Goal: Use online tool/utility: Utilize a website feature to perform a specific function

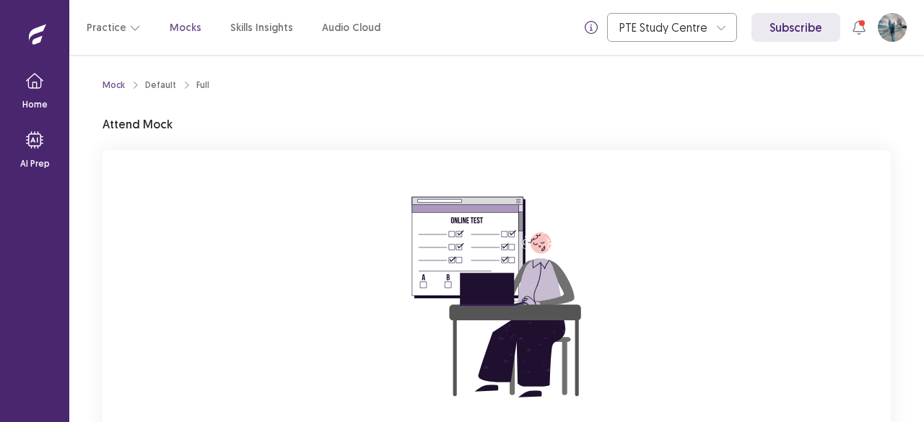
click at [885, 219] on div "You are attempting to start a new mock. Please click on the "Start" button to s…" at bounding box center [497, 343] width 788 height 386
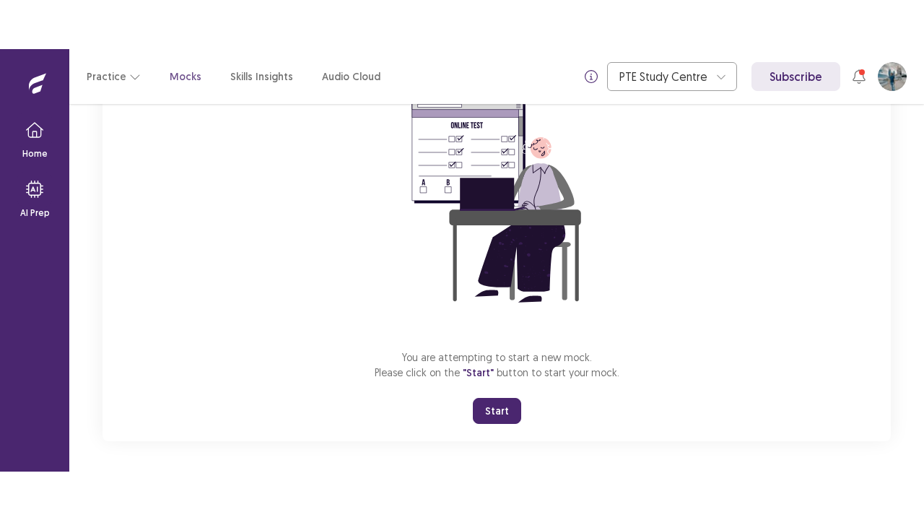
scroll to position [147, 0]
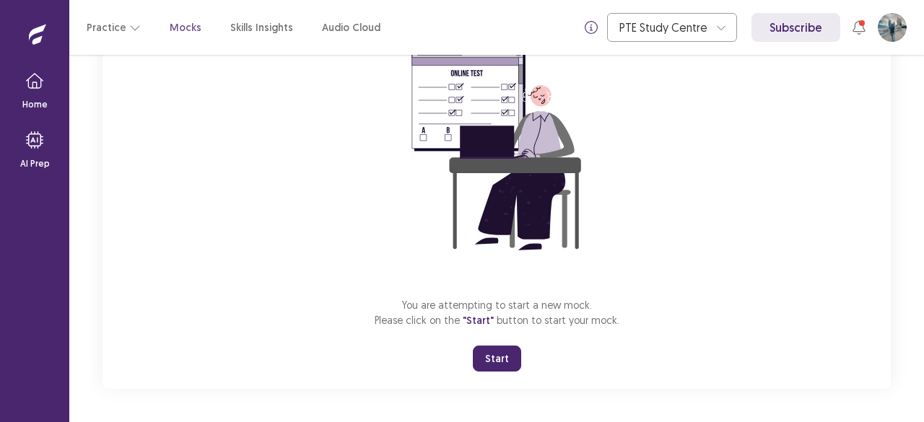
click at [481, 356] on button "Start" at bounding box center [497, 359] width 48 height 26
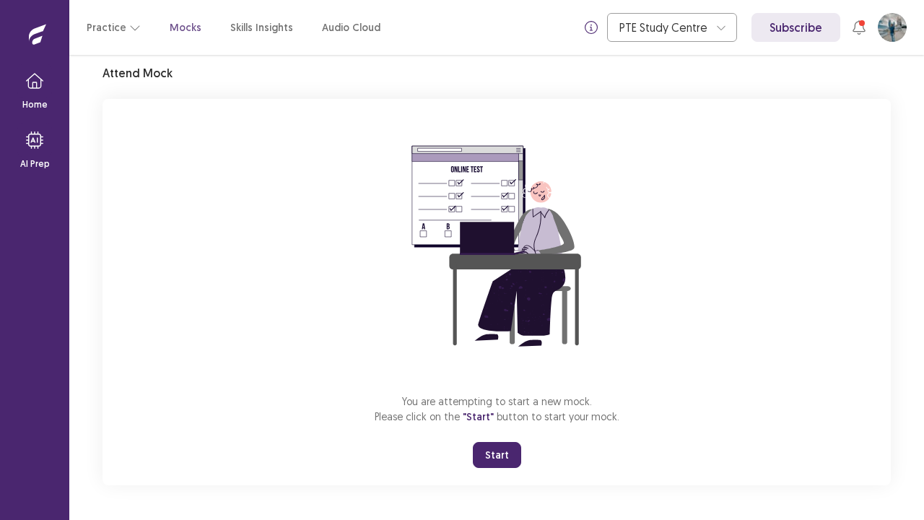
scroll to position [51, 0]
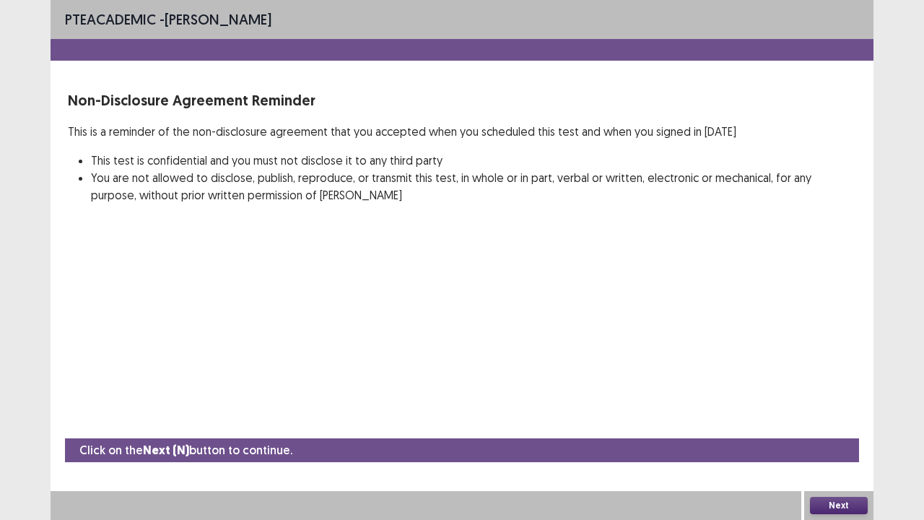
click at [849, 422] on button "Next" at bounding box center [839, 505] width 58 height 17
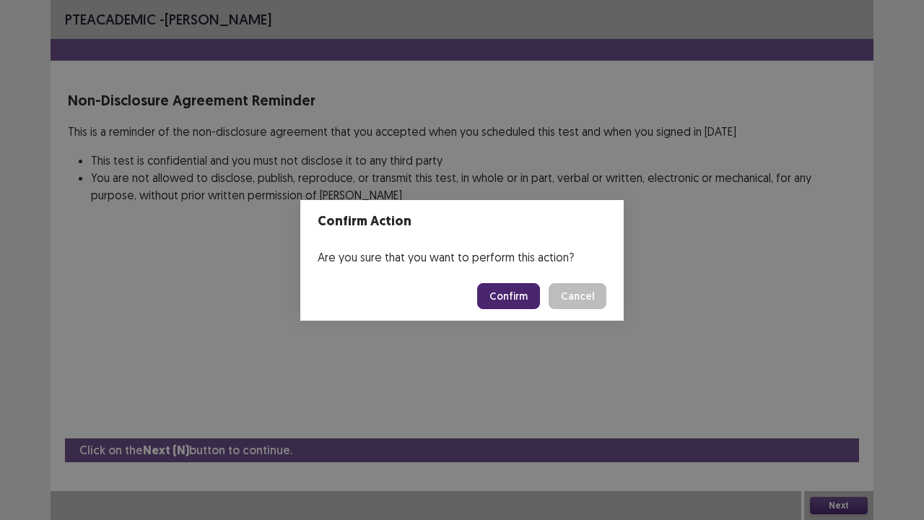
click at [507, 289] on button "Confirm" at bounding box center [508, 296] width 63 height 26
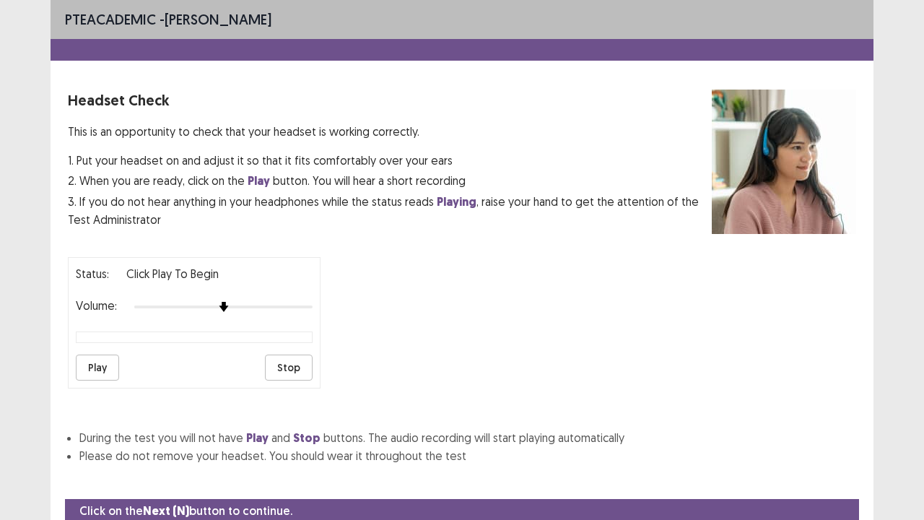
scroll to position [53, 0]
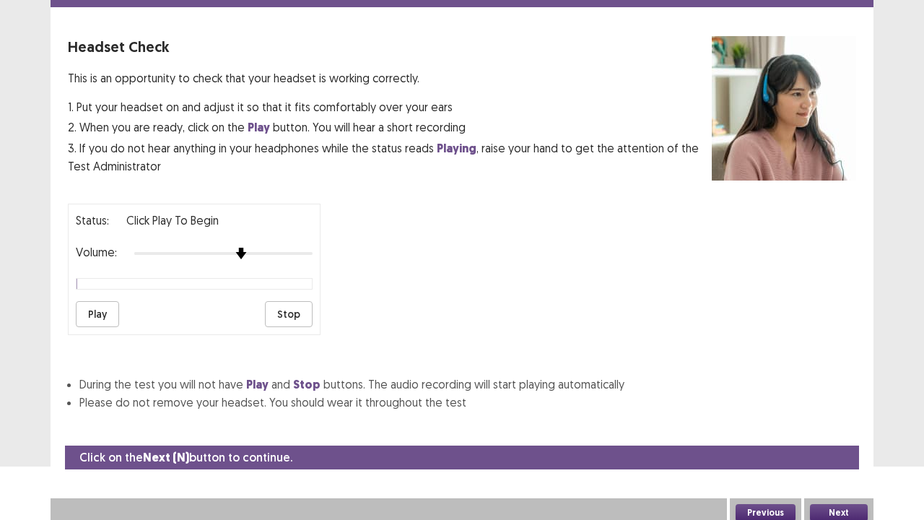
click at [247, 251] on div at bounding box center [223, 254] width 178 height 12
click at [837, 422] on button "Next" at bounding box center [839, 512] width 58 height 17
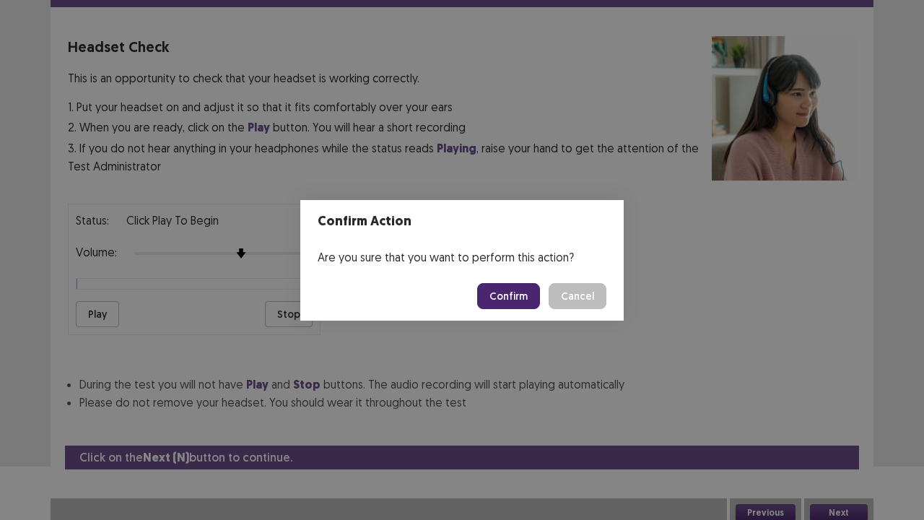
click at [508, 296] on button "Confirm" at bounding box center [508, 296] width 63 height 26
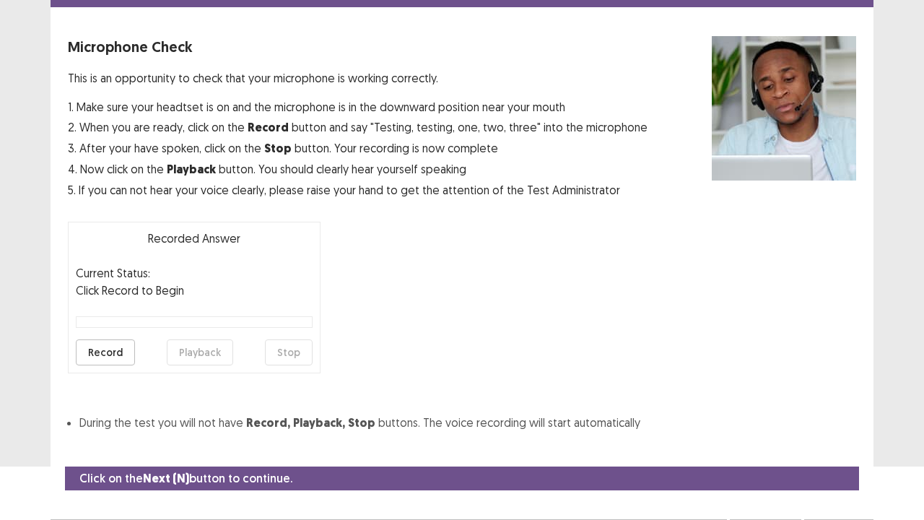
scroll to position [79, 0]
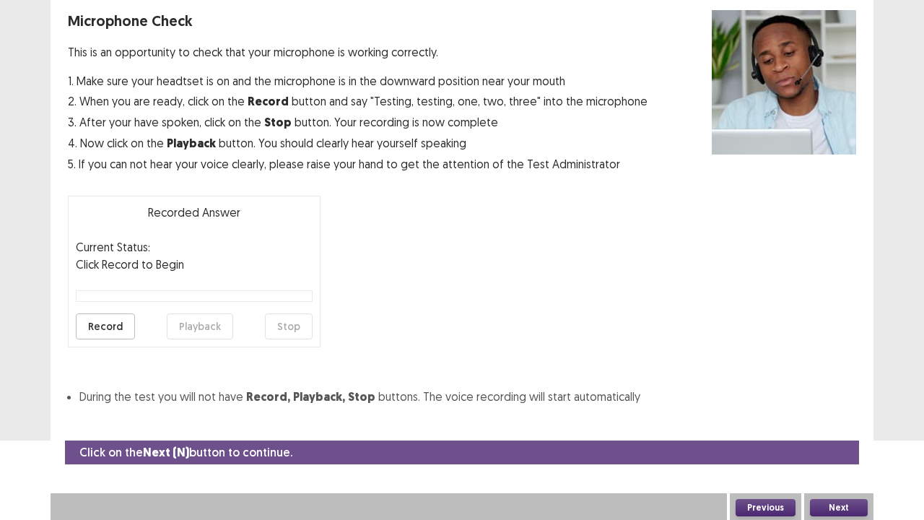
click at [95, 318] on button "Record" at bounding box center [105, 326] width 59 height 26
click at [294, 326] on button "Stop" at bounding box center [289, 326] width 48 height 26
click at [205, 330] on button "Playback" at bounding box center [200, 326] width 66 height 26
click at [842, 422] on button "Next" at bounding box center [839, 507] width 58 height 17
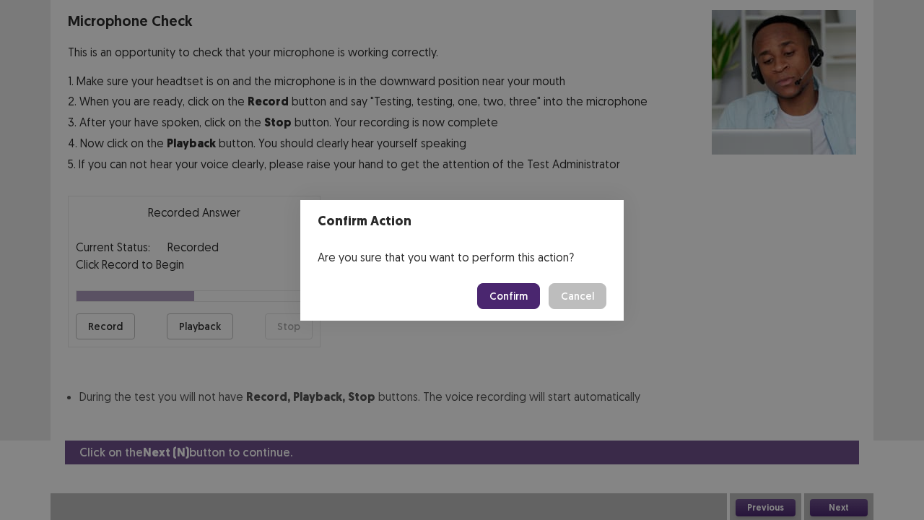
click at [512, 295] on button "Confirm" at bounding box center [508, 296] width 63 height 26
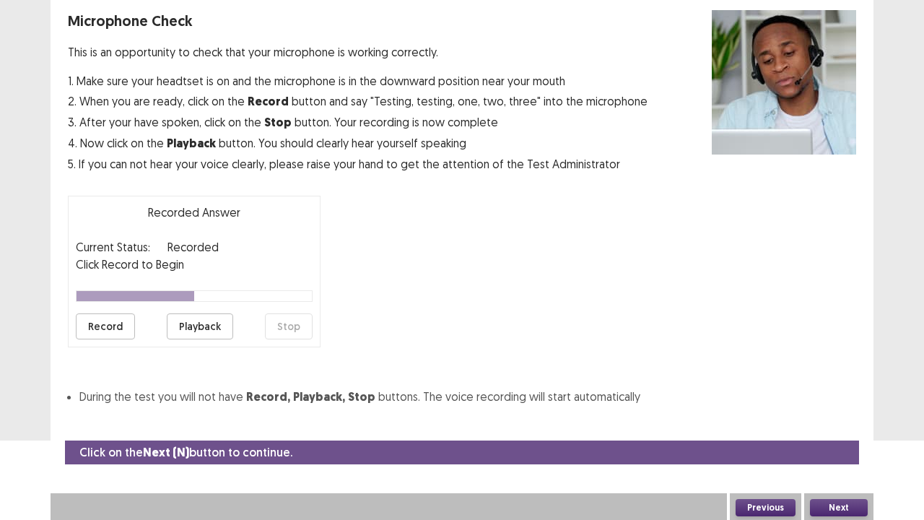
scroll to position [39, 0]
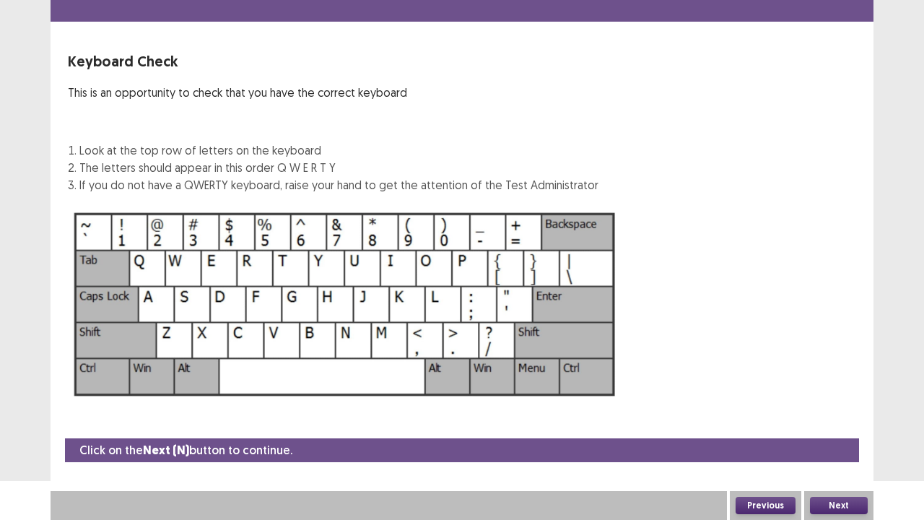
click at [844, 422] on button "Next" at bounding box center [839, 505] width 58 height 17
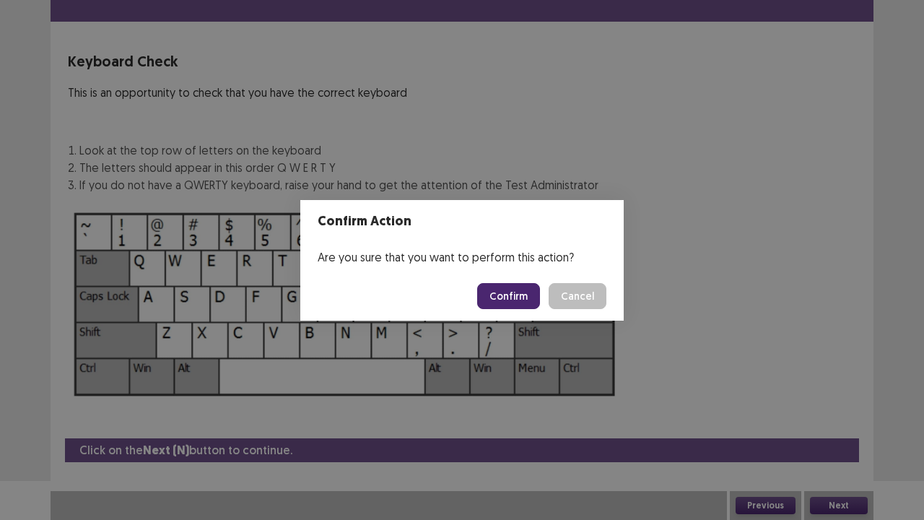
click at [502, 295] on button "Confirm" at bounding box center [508, 296] width 63 height 26
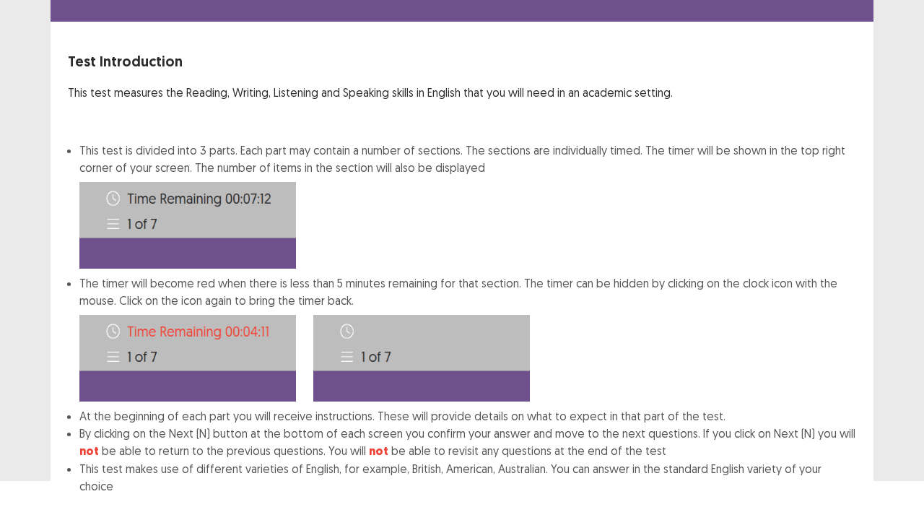
scroll to position [112, 0]
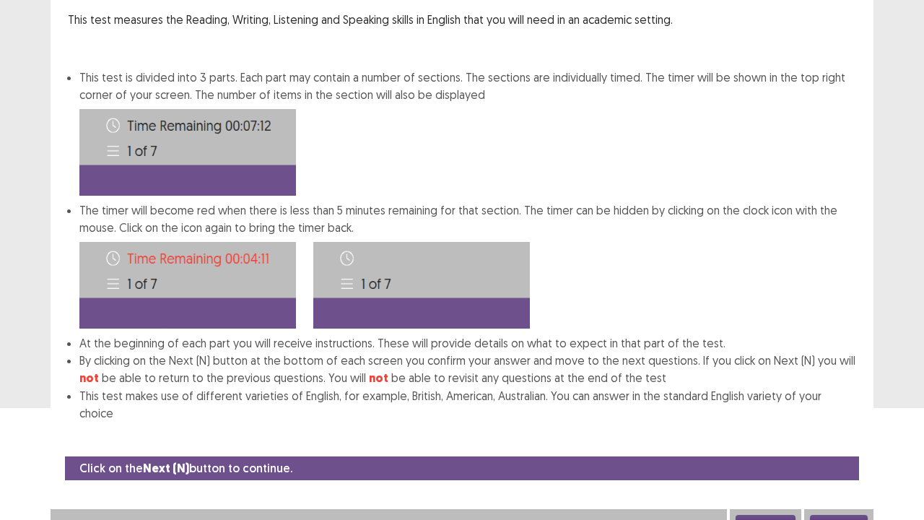
click at [839, 422] on button "Next" at bounding box center [839, 523] width 58 height 17
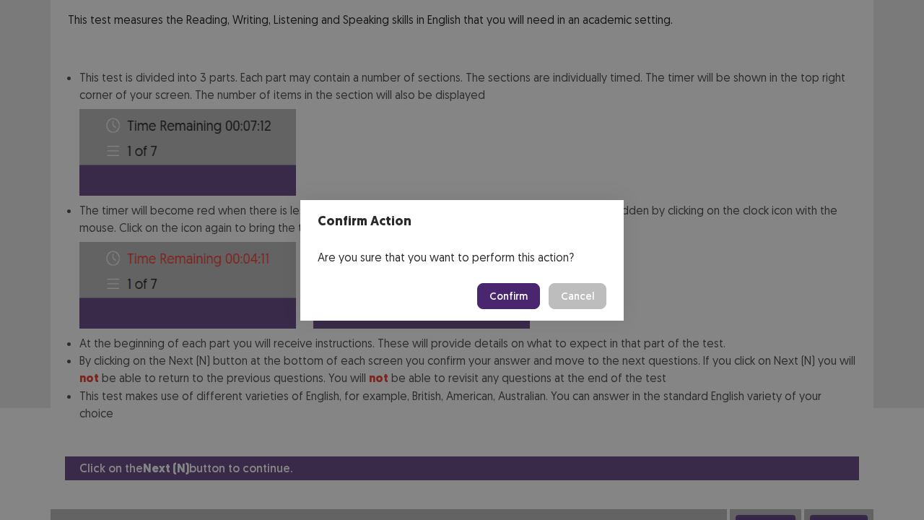
click at [514, 296] on button "Confirm" at bounding box center [508, 296] width 63 height 26
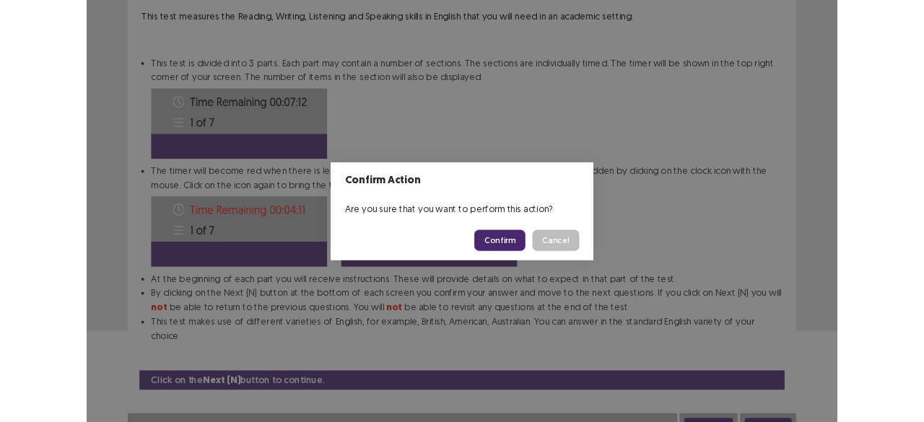
scroll to position [0, 0]
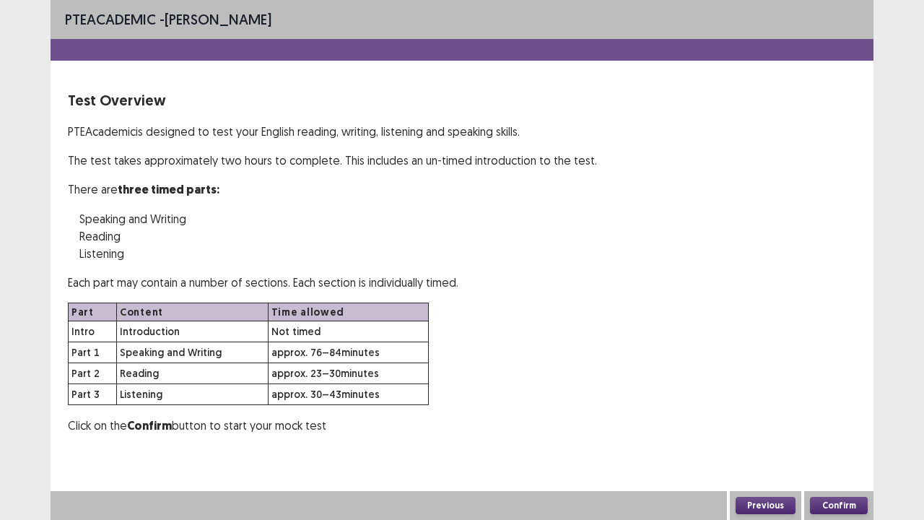
click at [835, 422] on button "Confirm" at bounding box center [839, 505] width 58 height 17
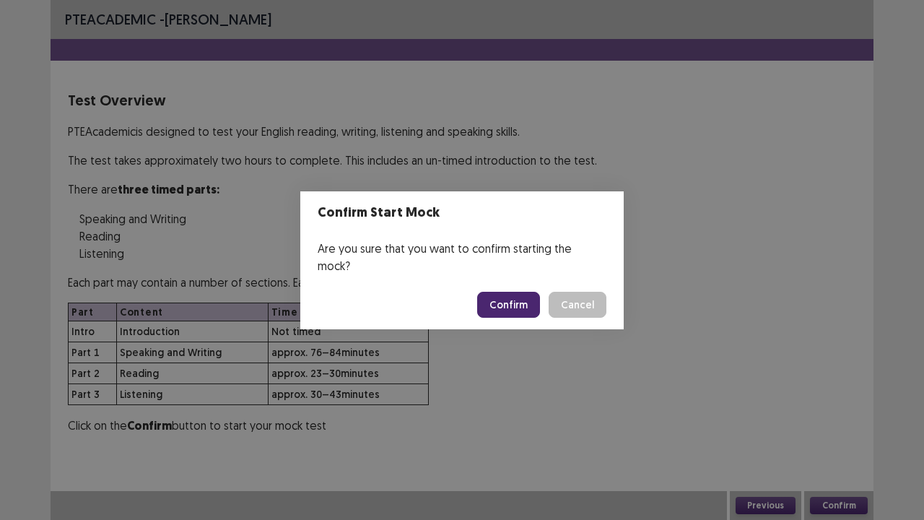
click at [505, 293] on button "Confirm" at bounding box center [508, 305] width 63 height 26
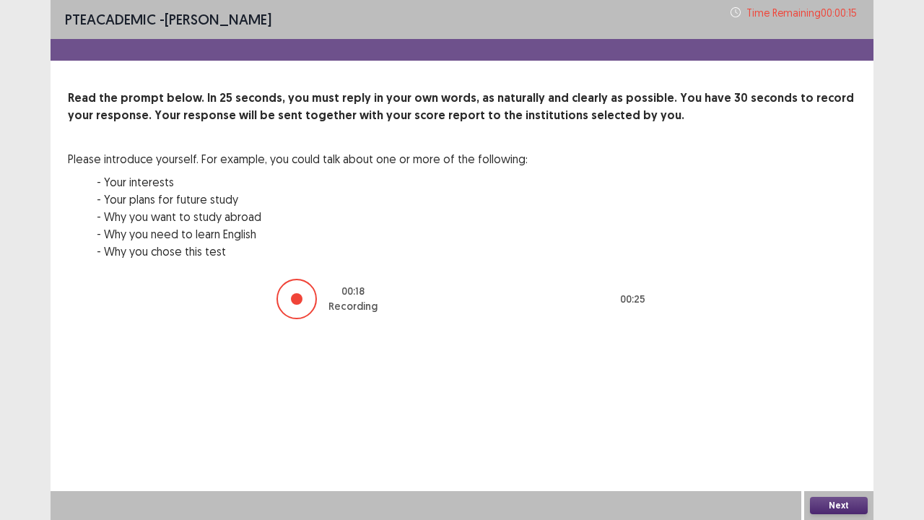
click at [836, 422] on button "Next" at bounding box center [839, 505] width 58 height 17
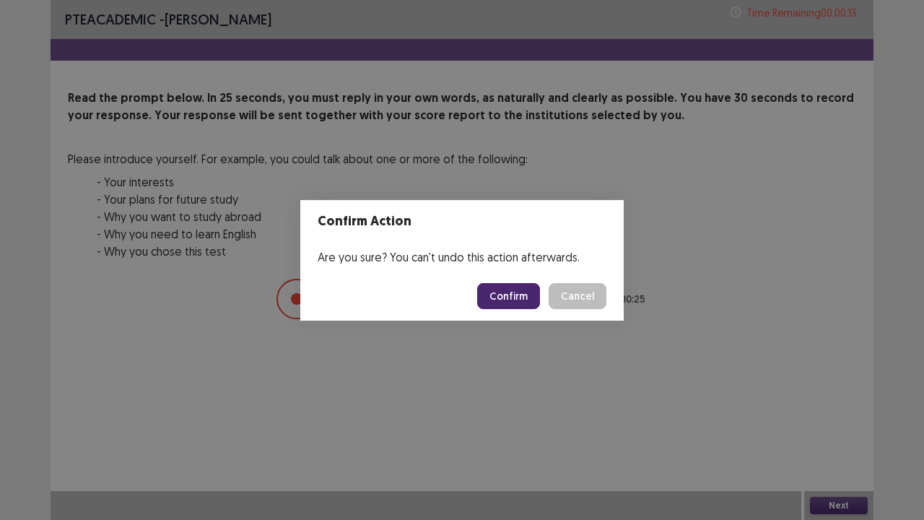
click at [515, 295] on button "Confirm" at bounding box center [508, 296] width 63 height 26
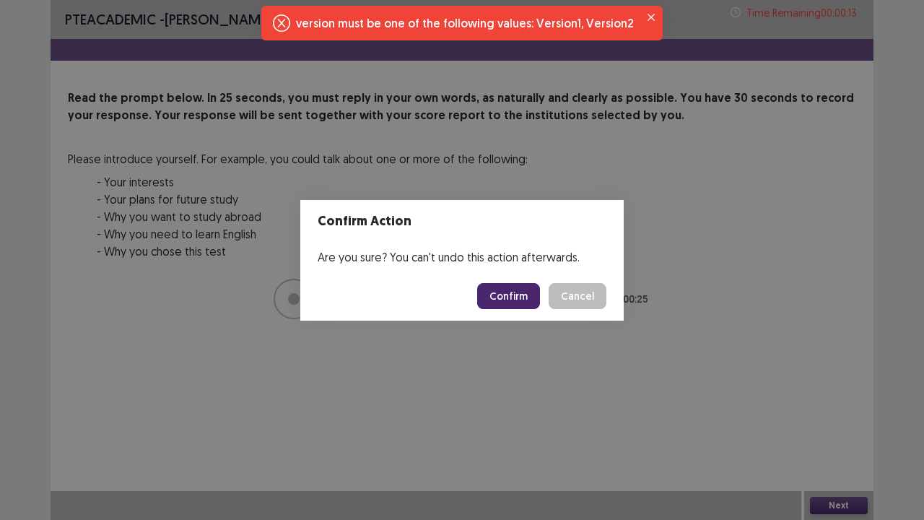
click at [515, 295] on button "Confirm" at bounding box center [508, 296] width 63 height 26
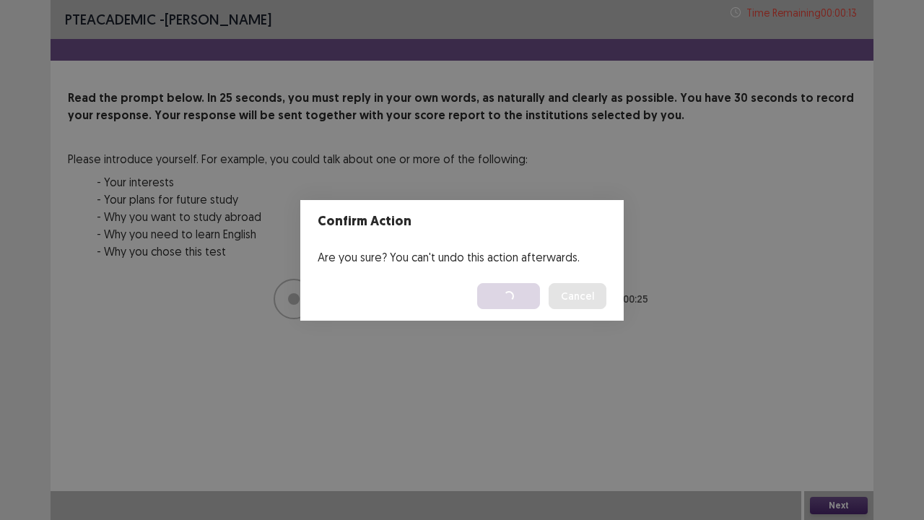
click at [475, 322] on div "Confirm Action Are you sure? You can't undo this action afterwards. Loading... …" at bounding box center [462, 260] width 924 height 520
click at [446, 140] on div "Confirm Action Are you sure? You can't undo this action afterwards. Loading... …" at bounding box center [462, 260] width 924 height 520
